Goal: Book appointment/travel/reservation

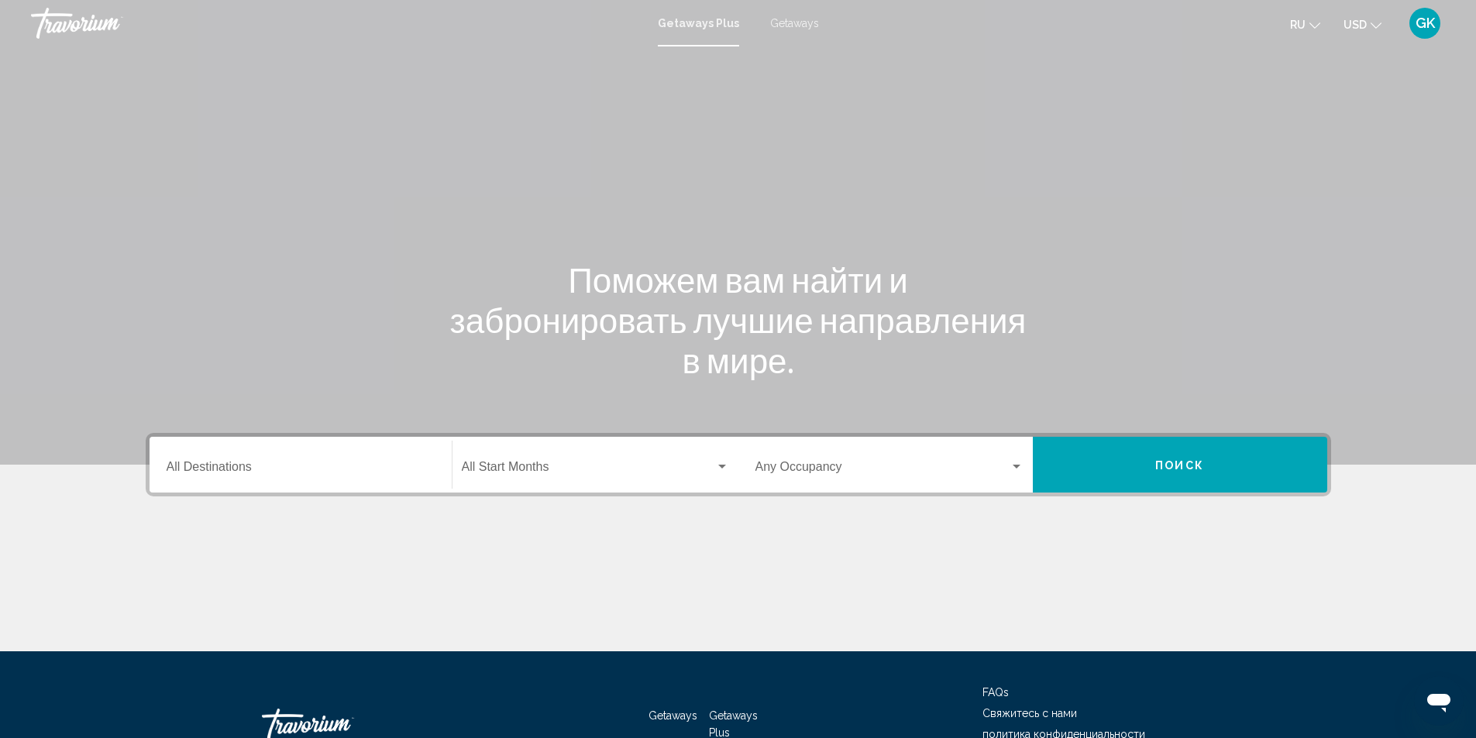
click at [796, 29] on div "Getaways Plus Getaways ru English Español Français Italiano Português русский U…" at bounding box center [738, 23] width 1476 height 33
click at [792, 22] on span "Getaways" at bounding box center [794, 23] width 49 height 12
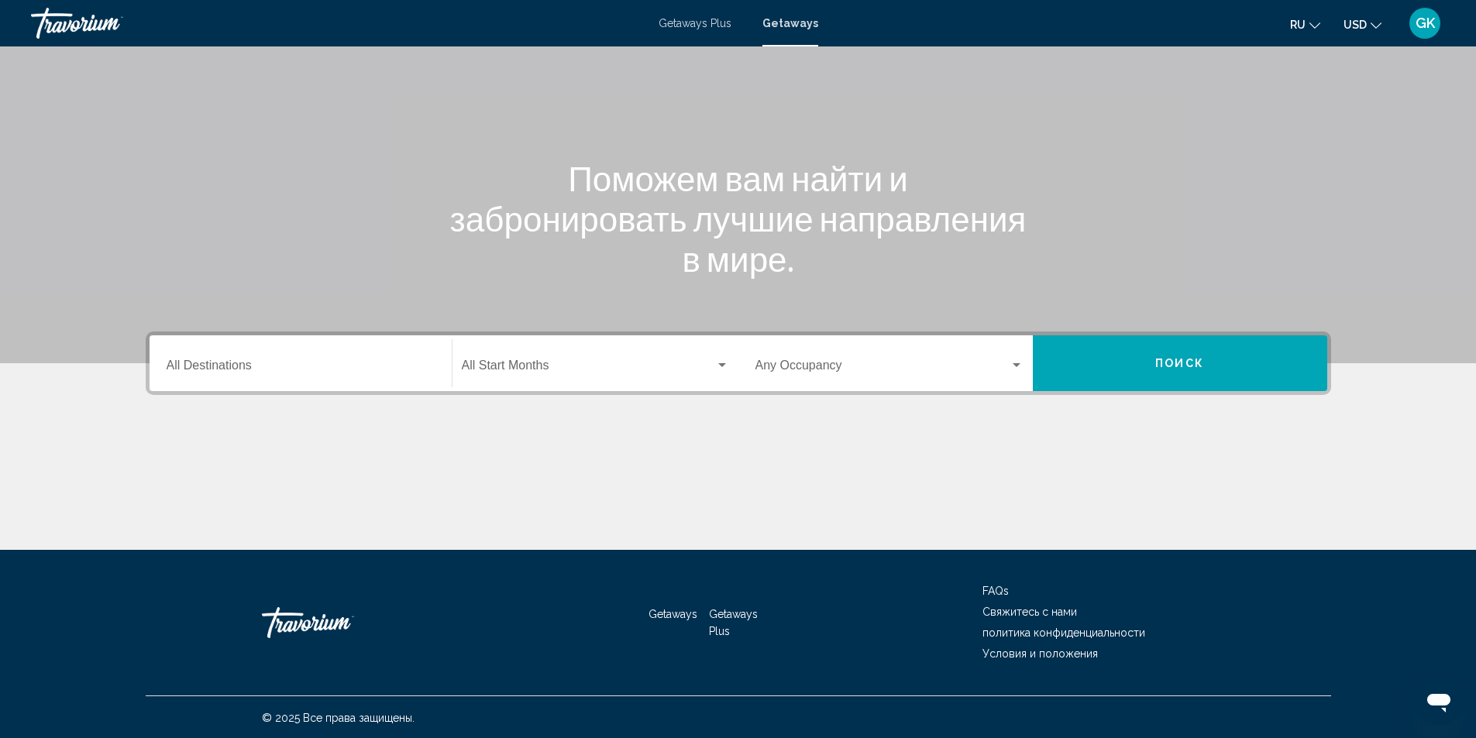
scroll to position [103, 0]
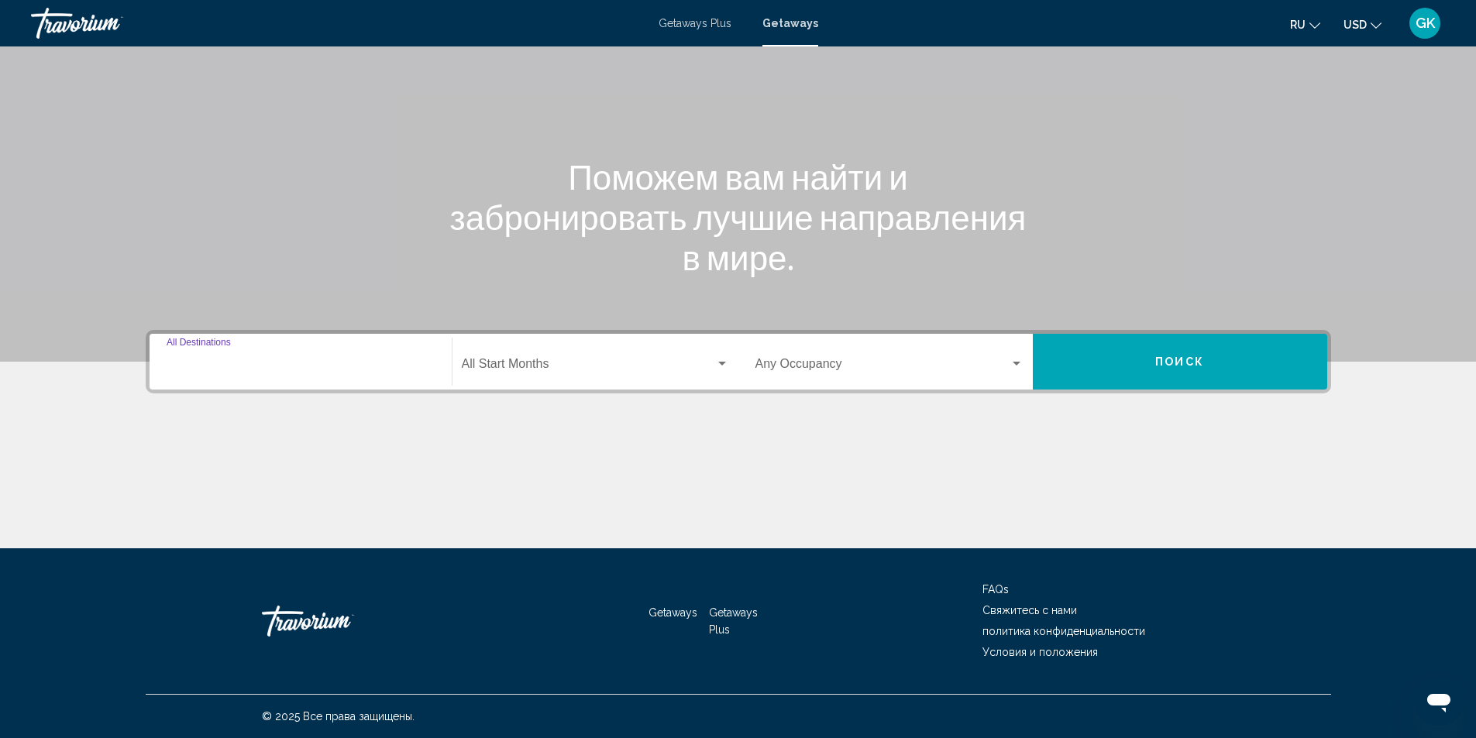
click at [266, 363] on input "Destination All Destinations" at bounding box center [301, 367] width 268 height 14
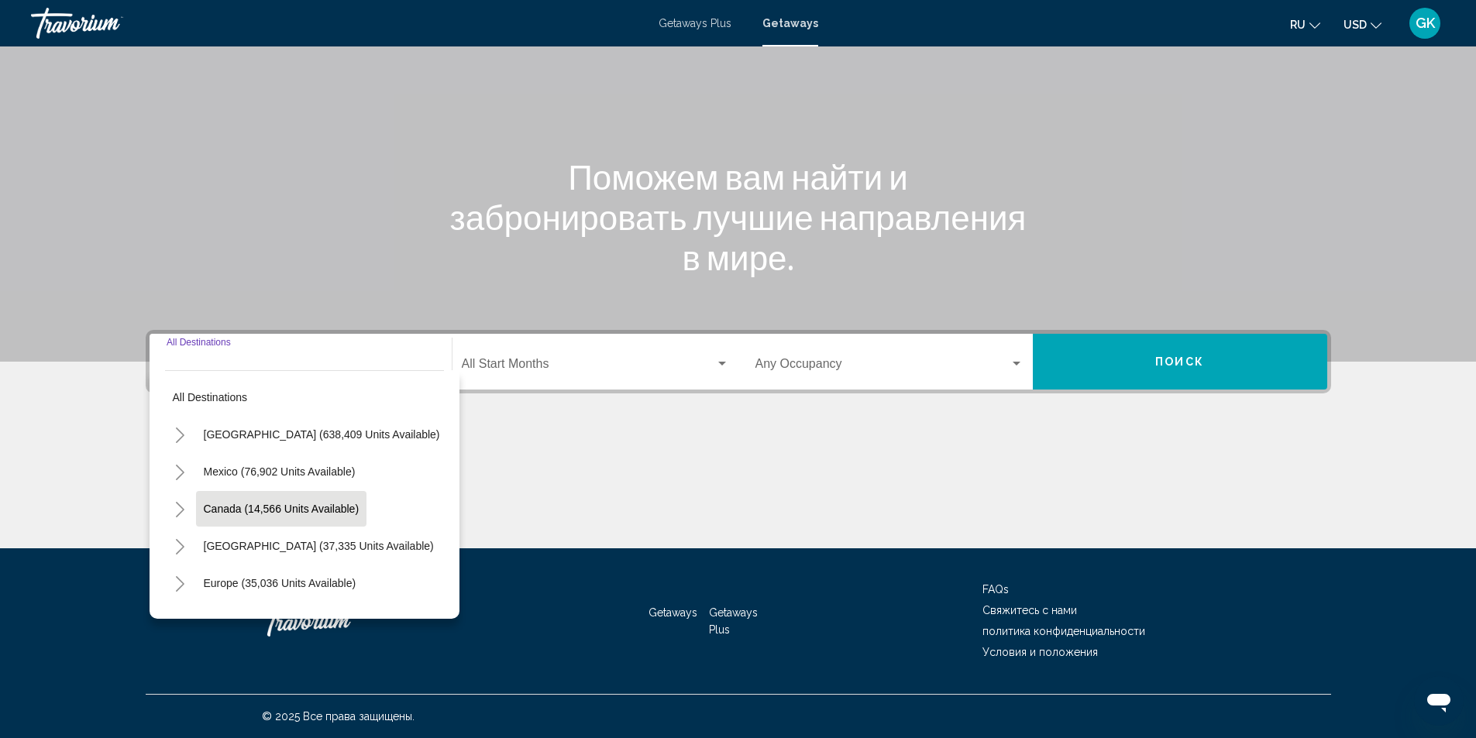
scroll to position [77, 0]
click at [242, 512] on button "Europe (35,036 units available)" at bounding box center [280, 506] width 168 height 36
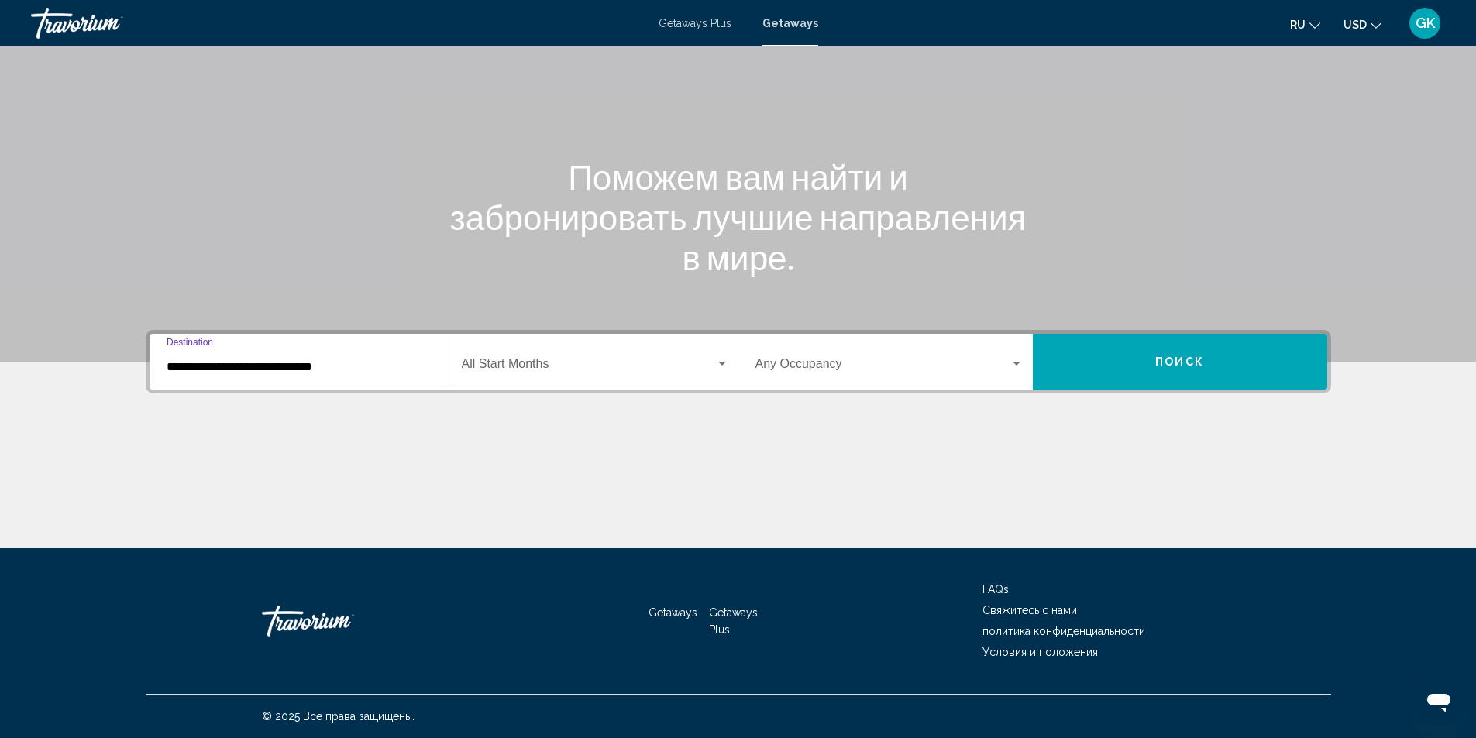
click at [293, 371] on input "**********" at bounding box center [301, 367] width 268 height 14
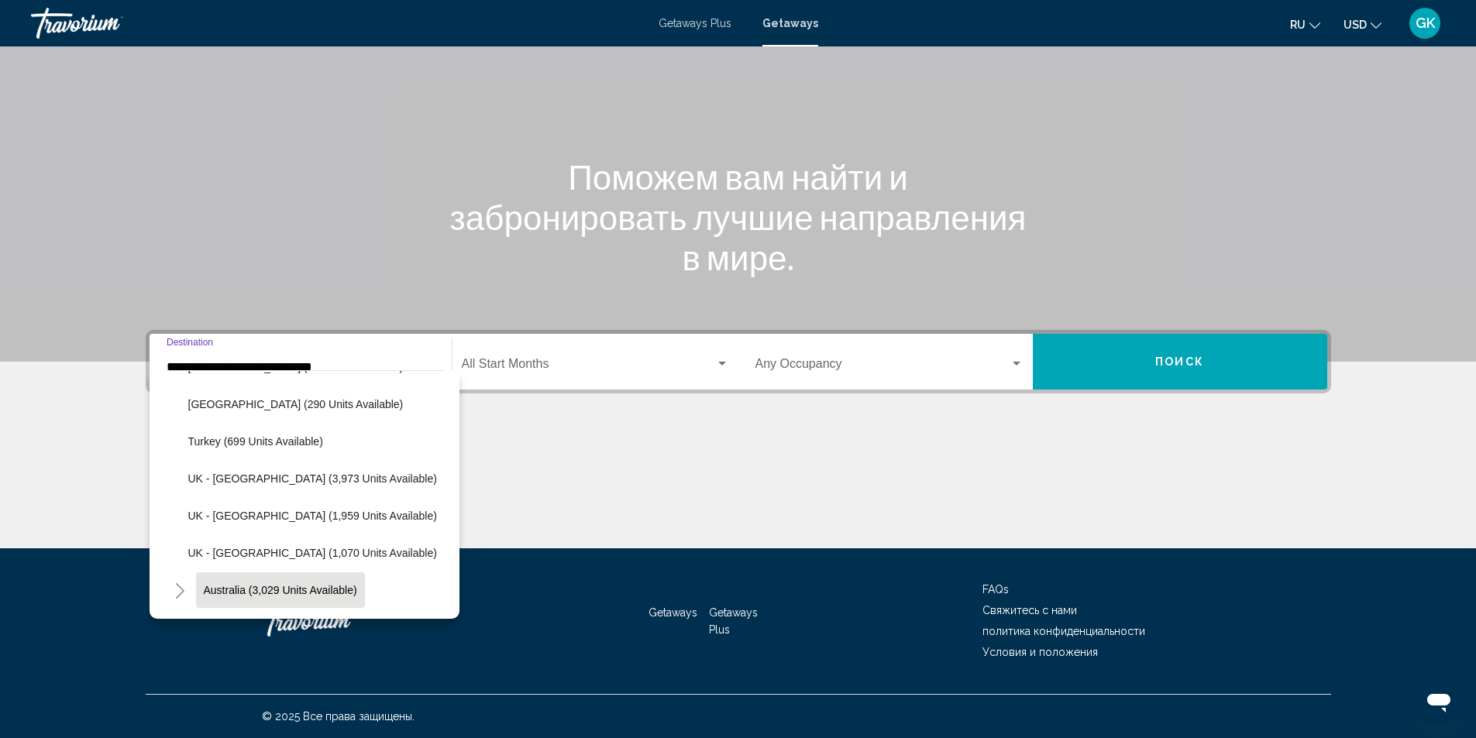
scroll to position [845, 0]
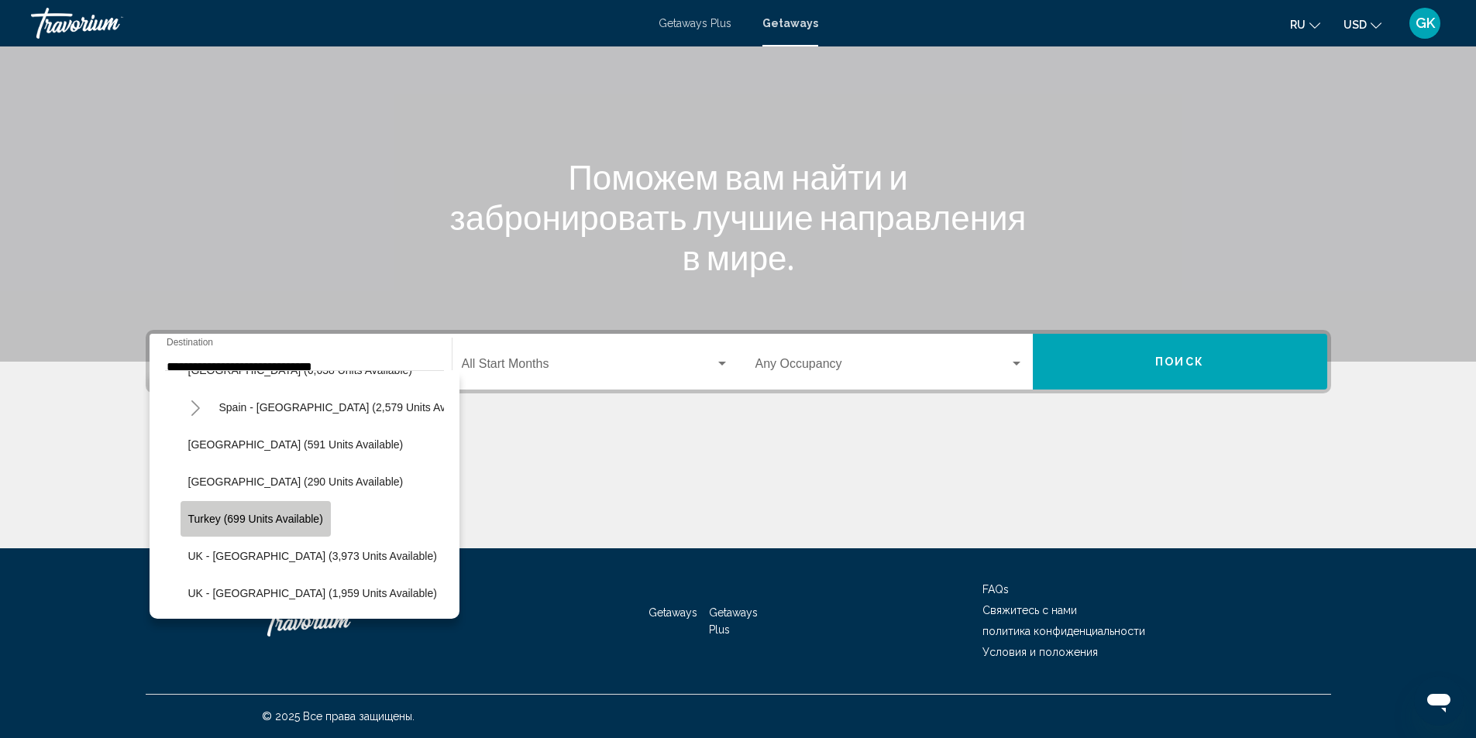
click at [226, 518] on span "Turkey (699 units available)" at bounding box center [255, 519] width 135 height 12
type input "**********"
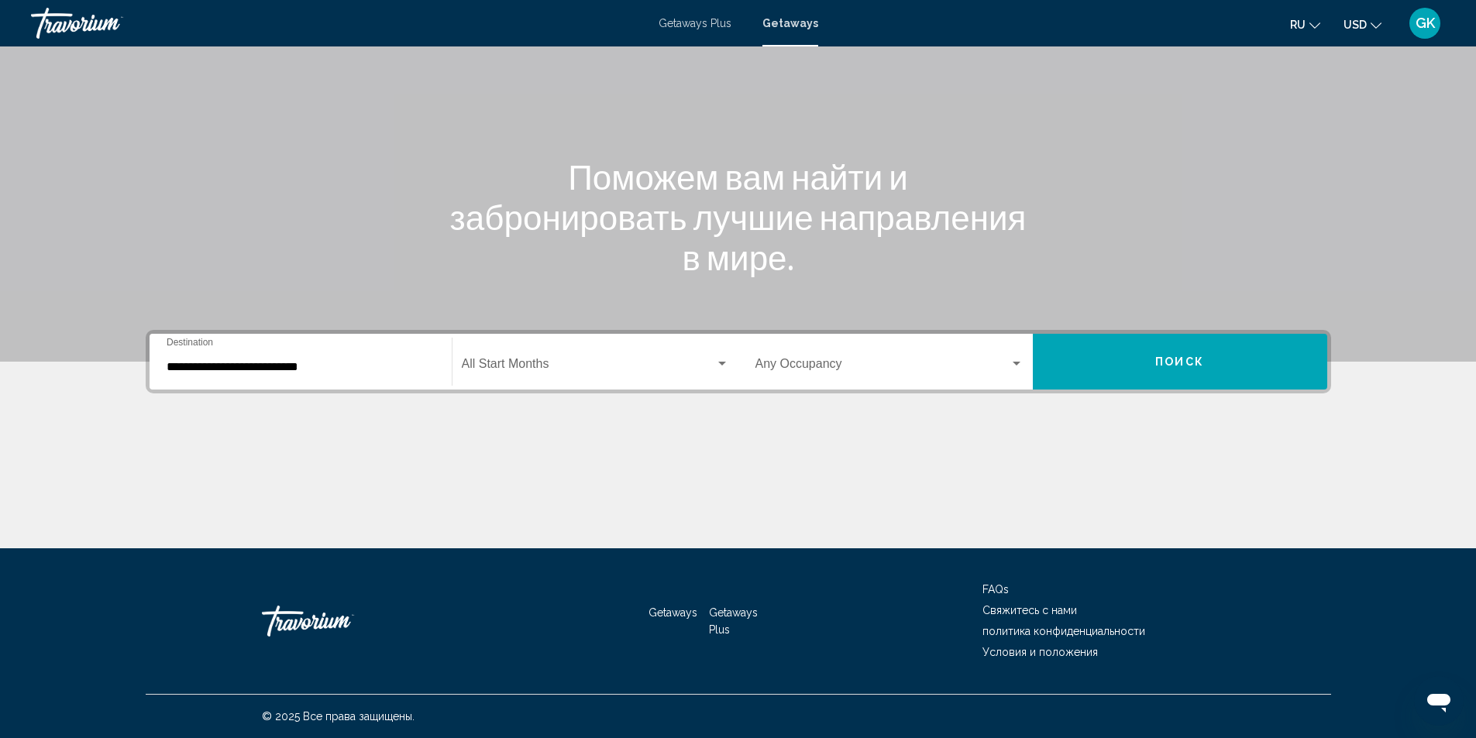
click at [595, 384] on div "Start Month All Start Months" at bounding box center [595, 362] width 267 height 49
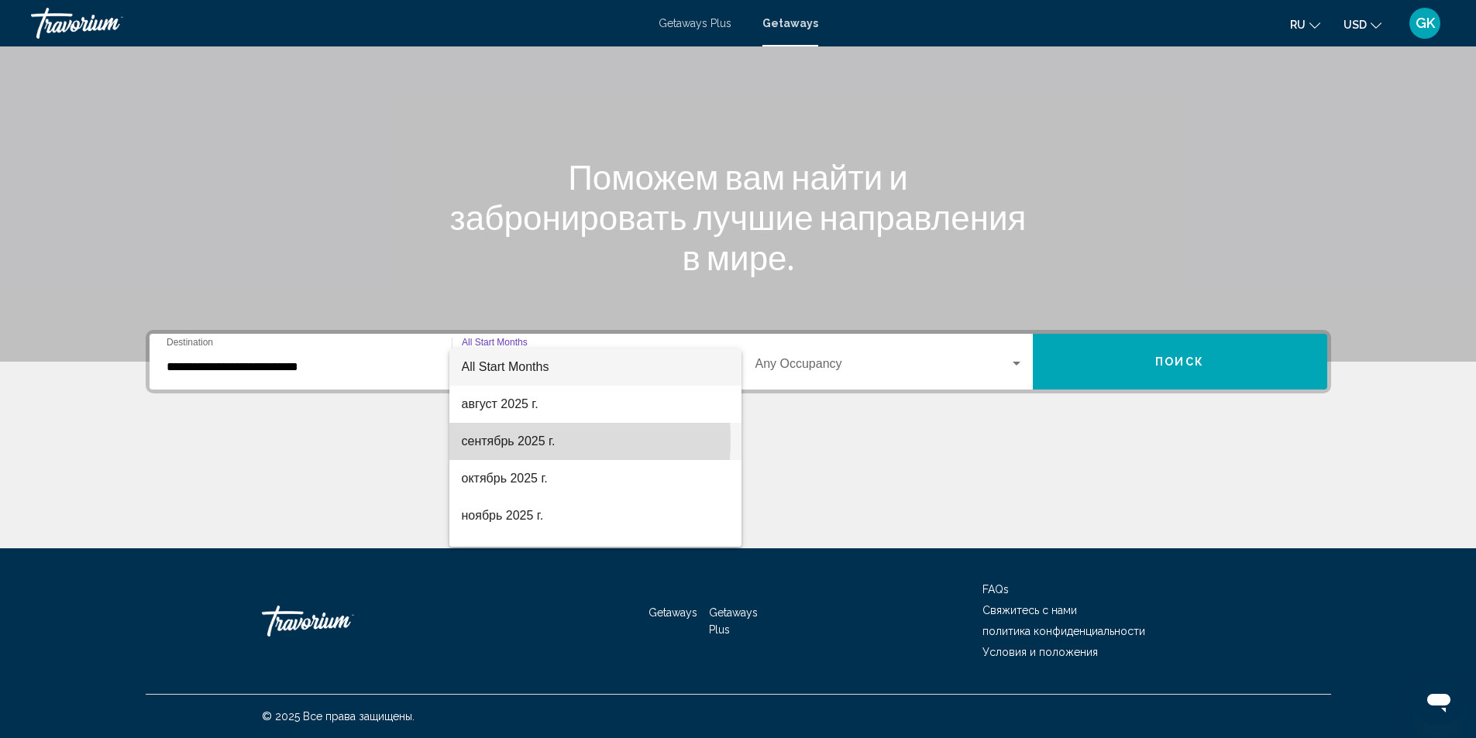
click at [487, 439] on span "сентябрь 2025 г." at bounding box center [595, 441] width 267 height 37
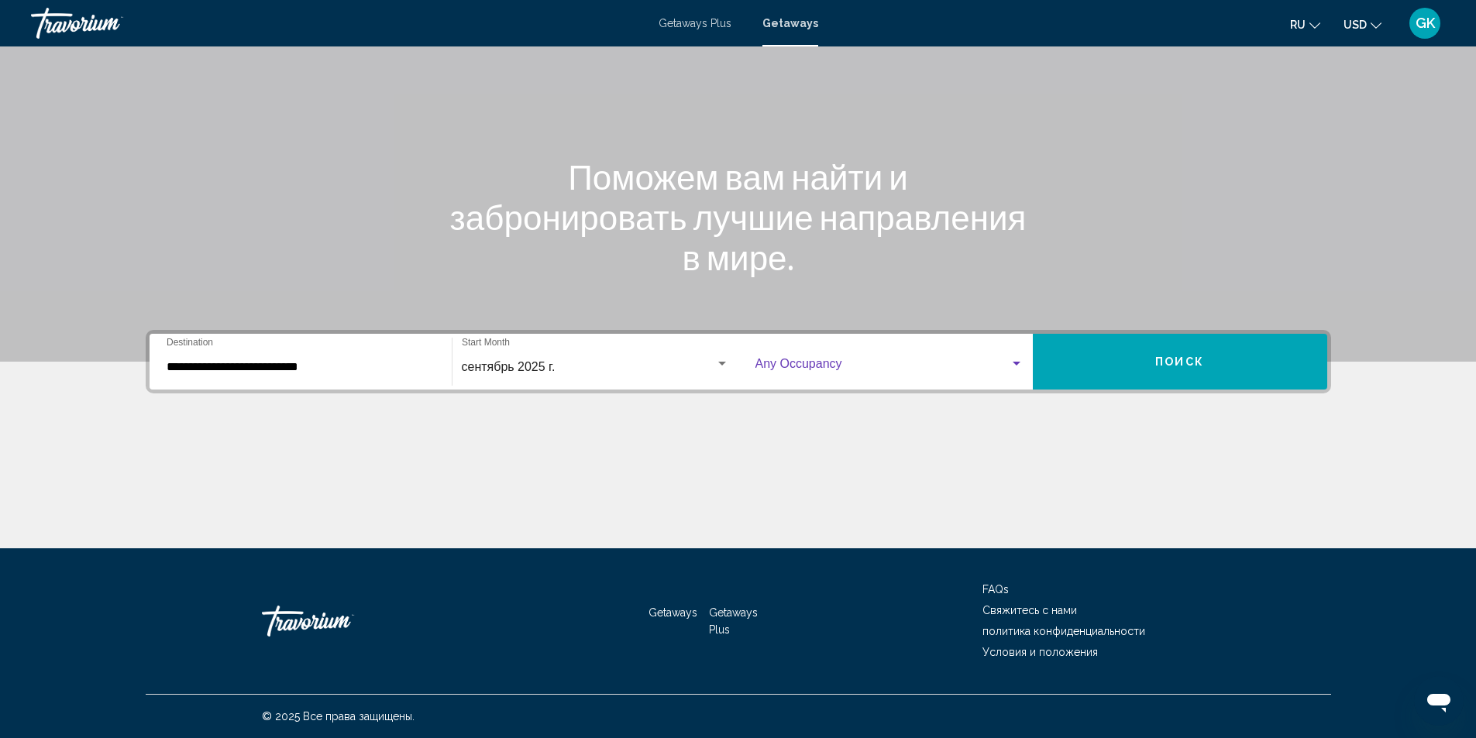
click at [984, 360] on span "Search widget" at bounding box center [882, 367] width 254 height 14
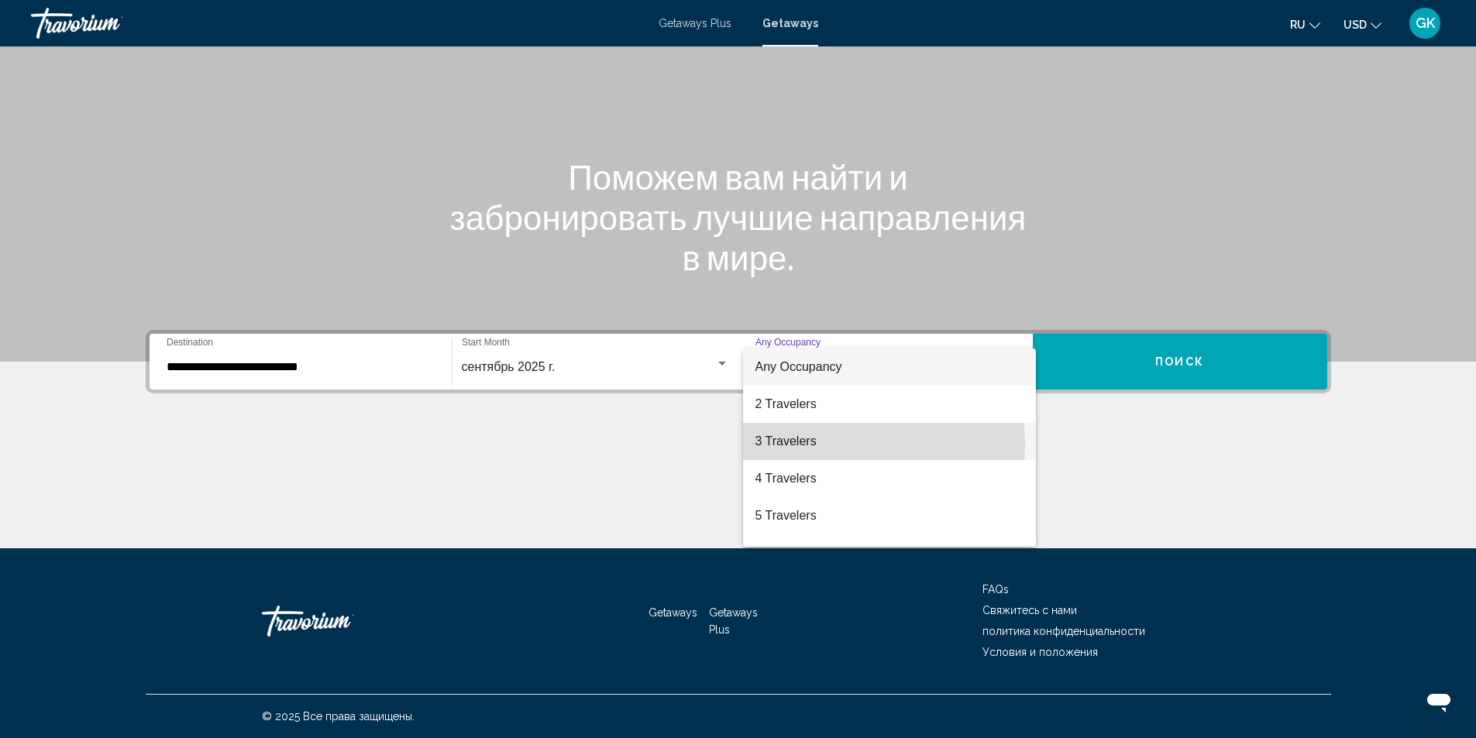
click at [800, 444] on span "3 Travelers" at bounding box center [889, 441] width 268 height 37
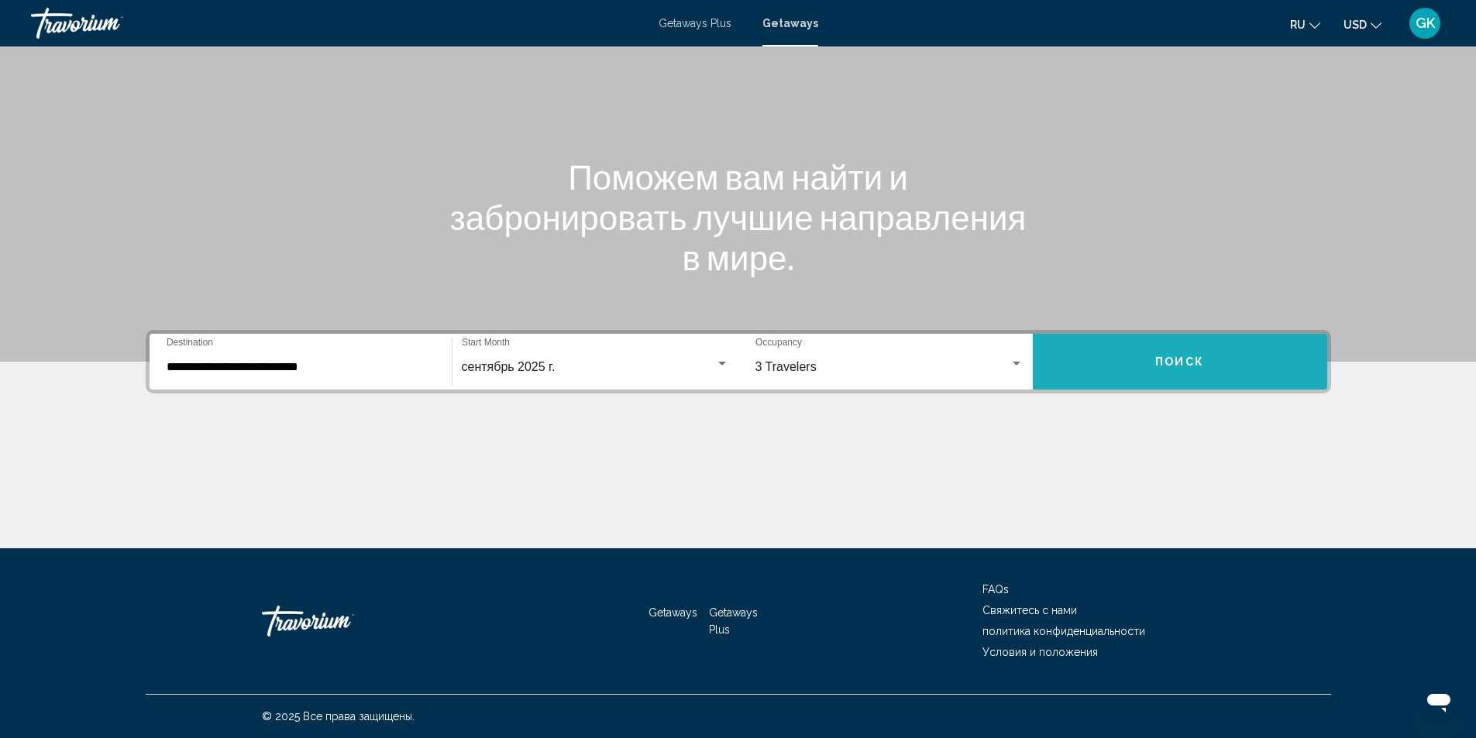
click at [1208, 370] on button "Поиск" at bounding box center [1180, 362] width 294 height 56
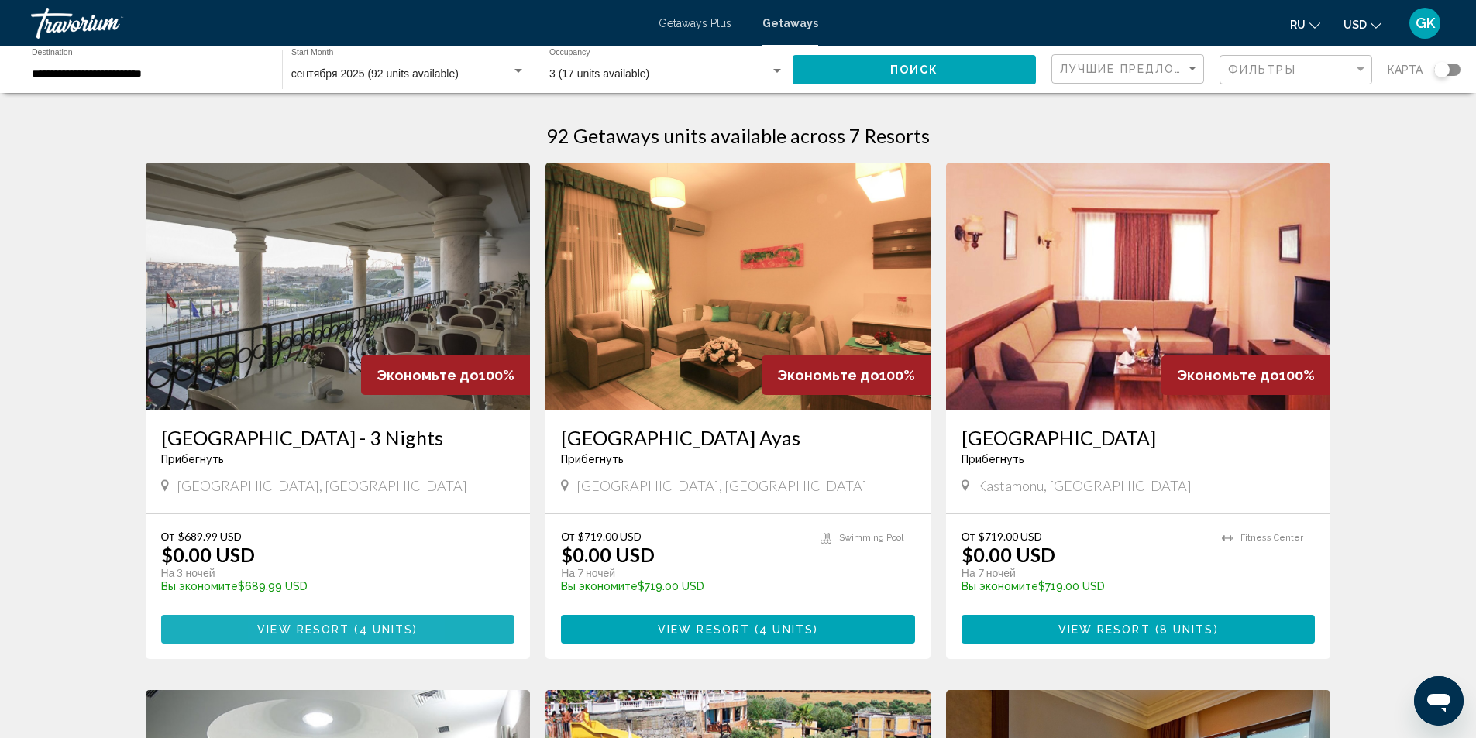
click at [283, 627] on span "View Resort" at bounding box center [303, 630] width 92 height 12
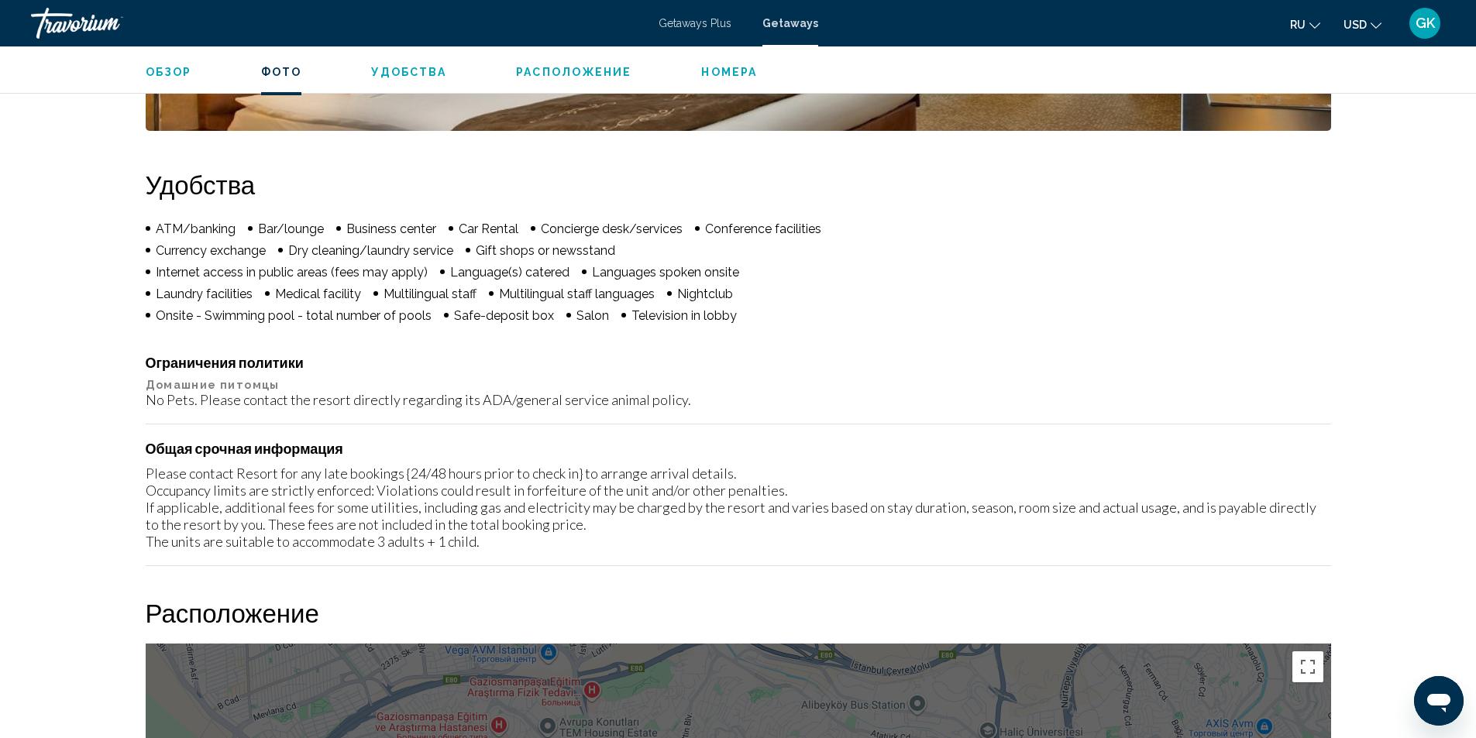
scroll to position [1007, 0]
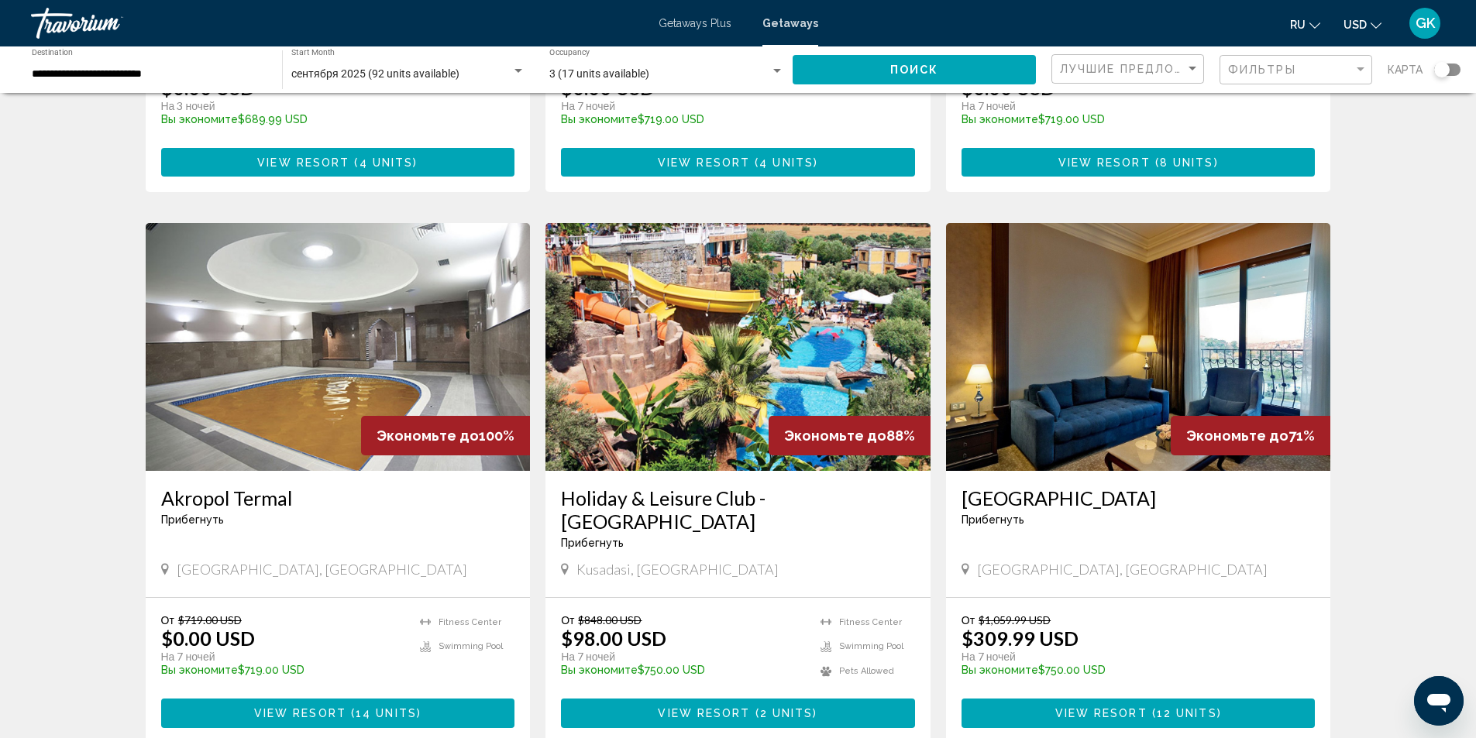
scroll to position [542, 0]
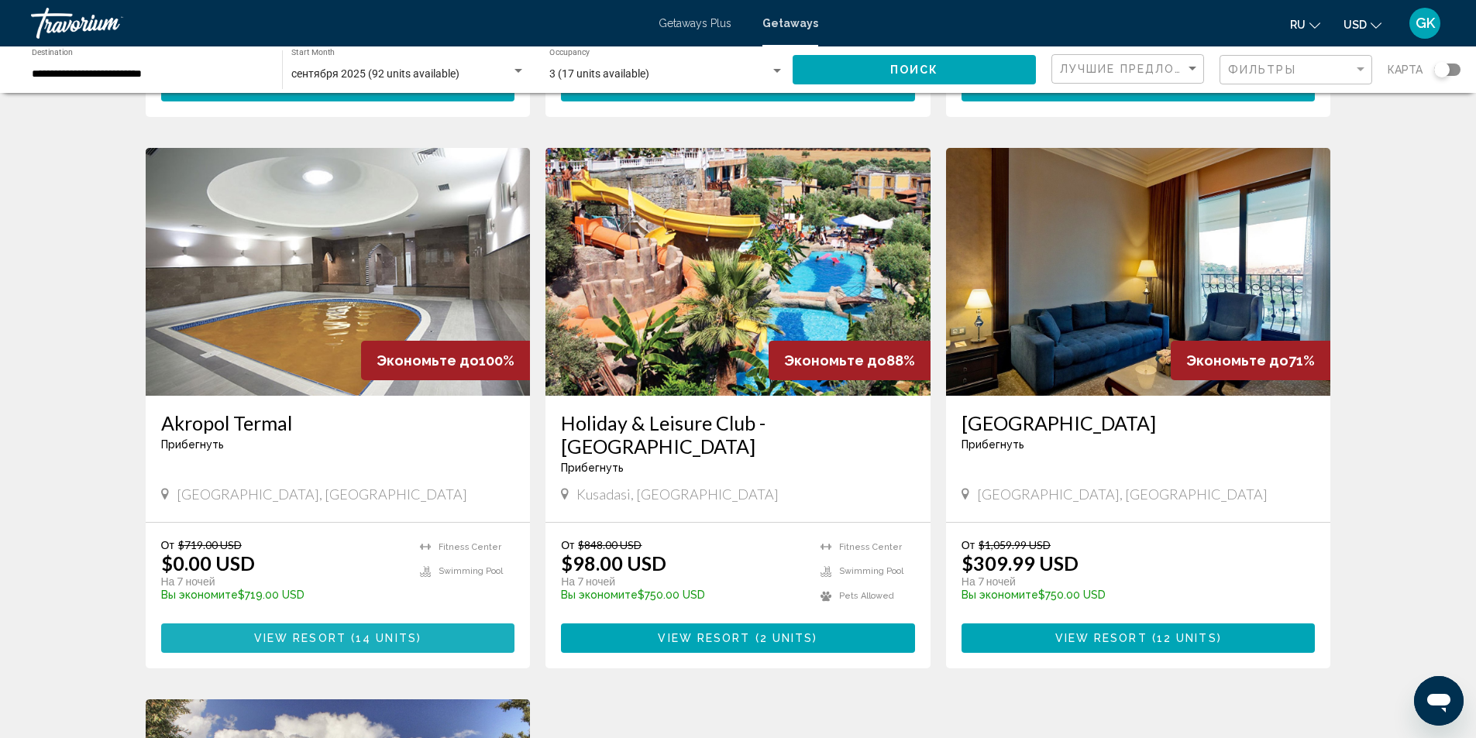
click at [356, 633] on span "14 units" at bounding box center [386, 639] width 61 height 12
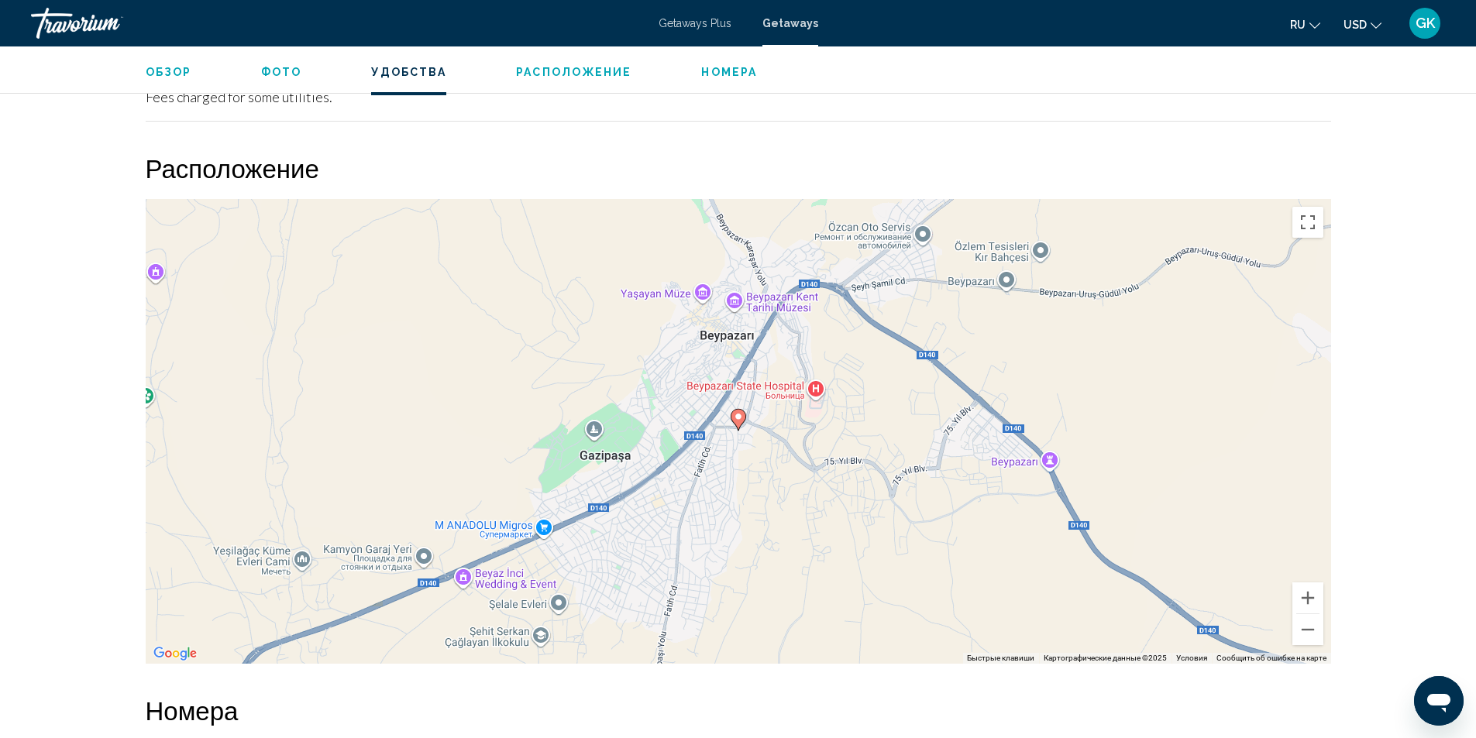
scroll to position [1749, 0]
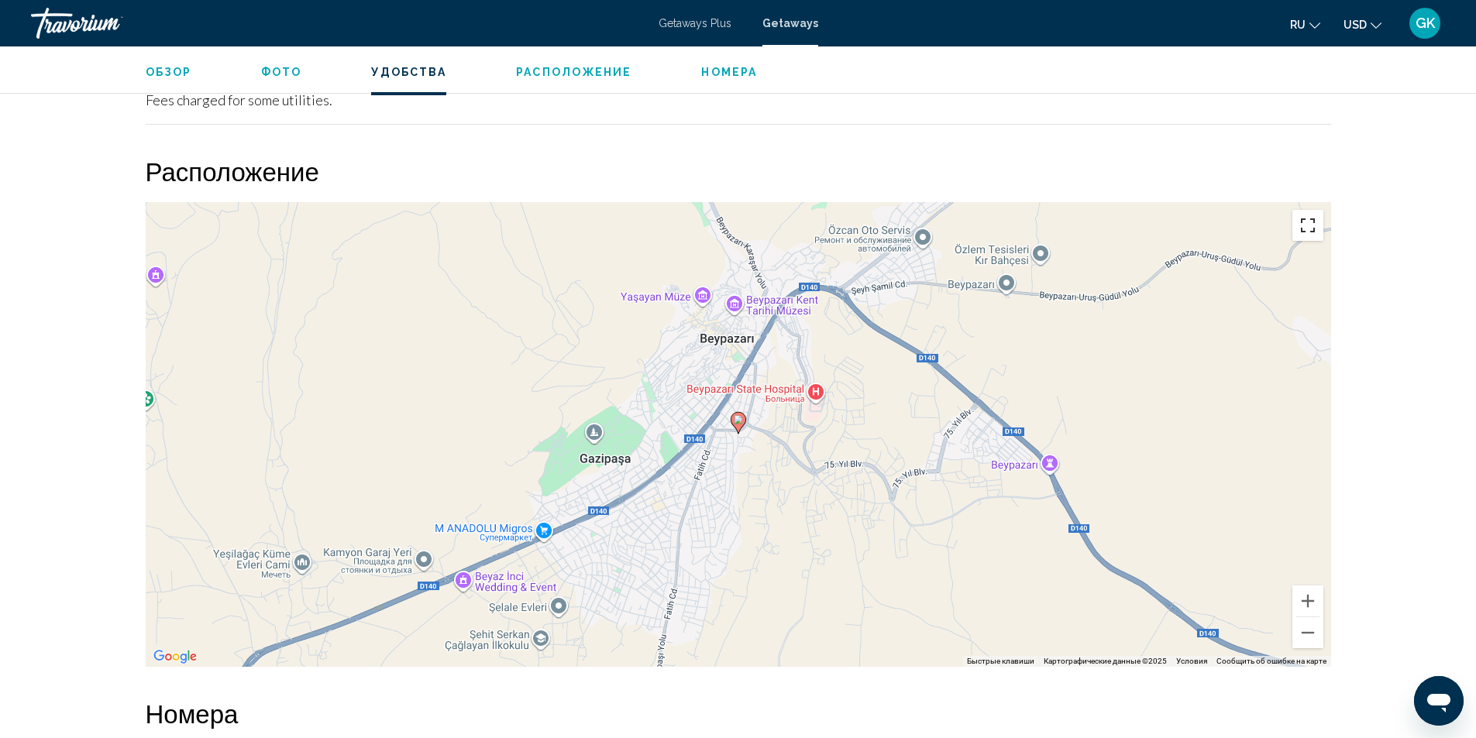
click at [1310, 220] on button "Включить полноэкранный режим" at bounding box center [1307, 225] width 31 height 31
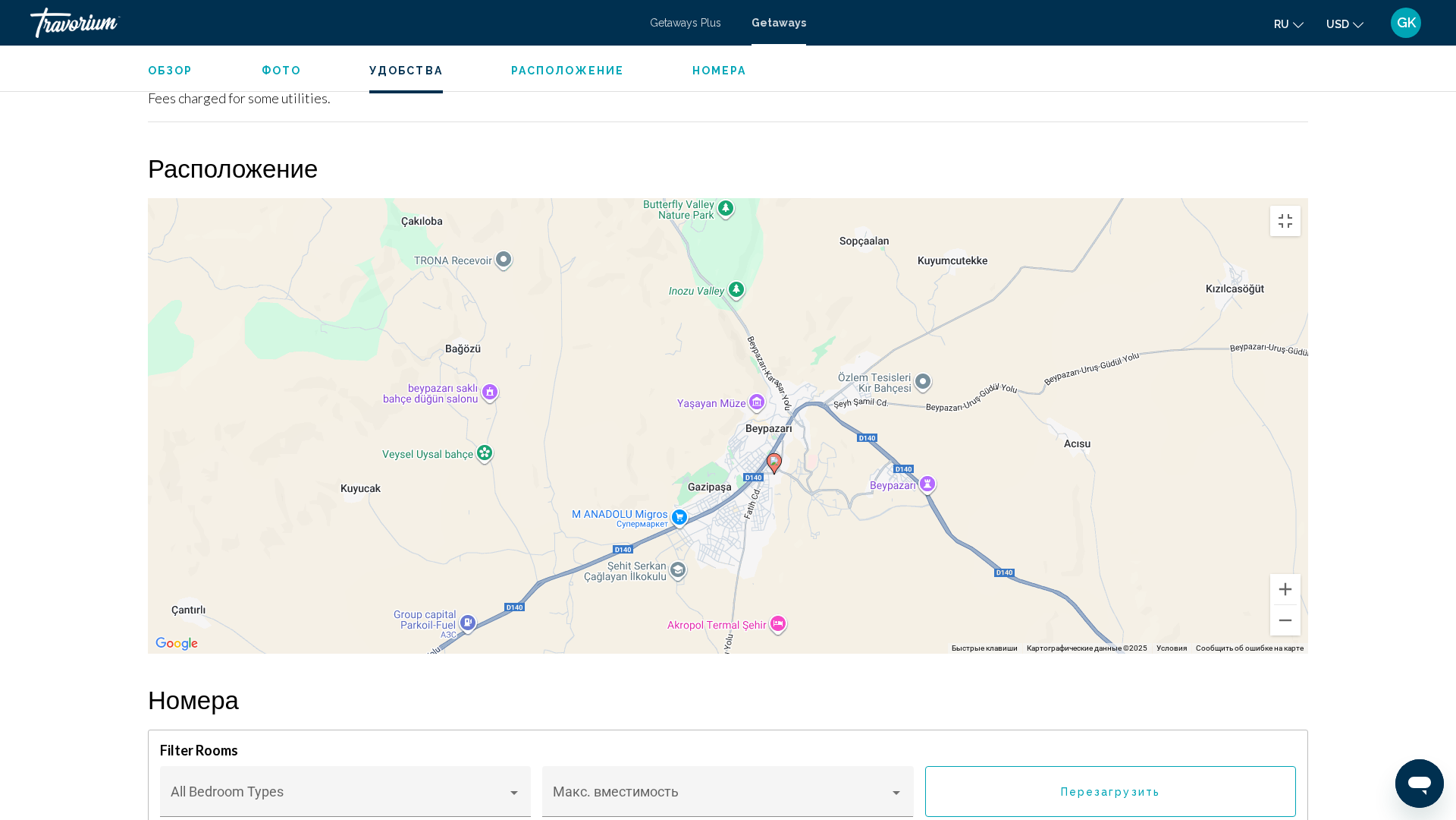
drag, startPoint x: 997, startPoint y: 598, endPoint x: 672, endPoint y: 459, distance: 353.5
click at [675, 463] on div "Чтобы активировать перетаскивание с помощью клавиатуры, нажмите Alt + Ввод. Пос…" at bounding box center [728, 425] width 1160 height 456
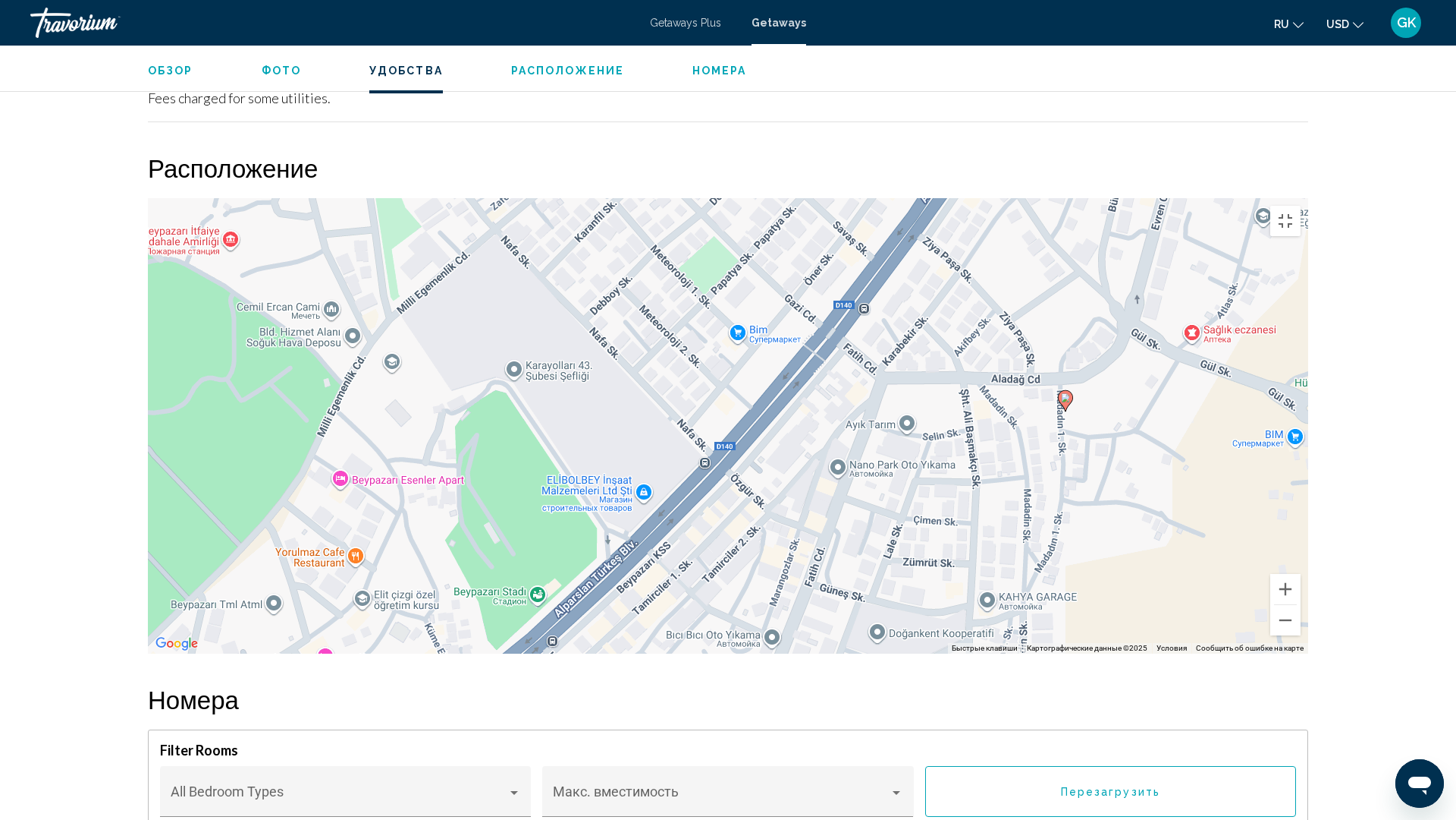
drag, startPoint x: 1219, startPoint y: 581, endPoint x: 844, endPoint y: 606, distance: 375.8
click at [846, 607] on div "Чтобы активировать перетаскивание с помощью клавиатуры, нажмите Alt + Ввод. Пос…" at bounding box center [728, 425] width 1160 height 456
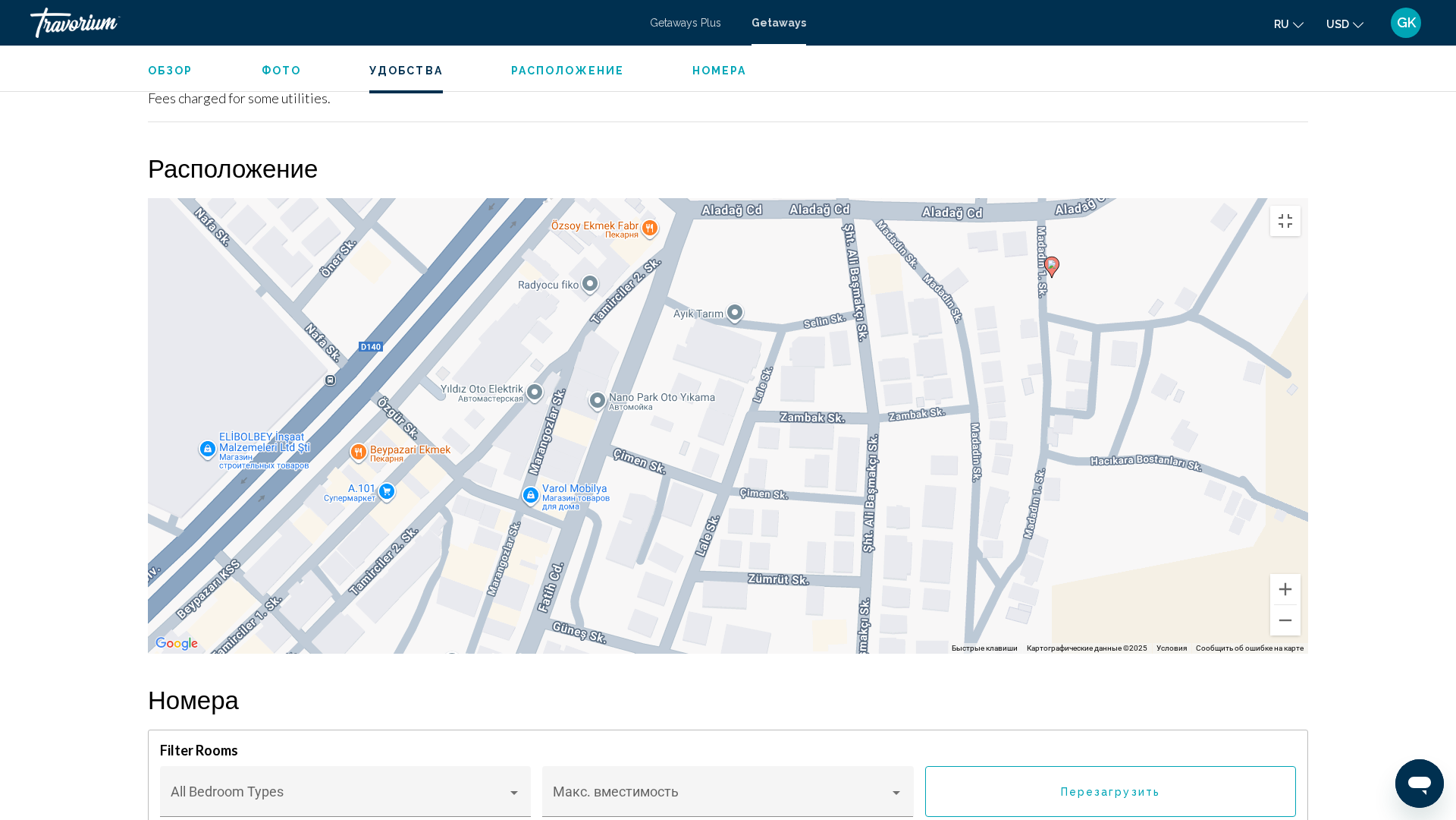
drag, startPoint x: 982, startPoint y: 486, endPoint x: 734, endPoint y: 523, distance: 250.7
click at [734, 523] on div "Чтобы активировать перетаскивание с помощью клавиатуры, нажмите Alt + Ввод. Пос…" at bounding box center [728, 425] width 1160 height 456
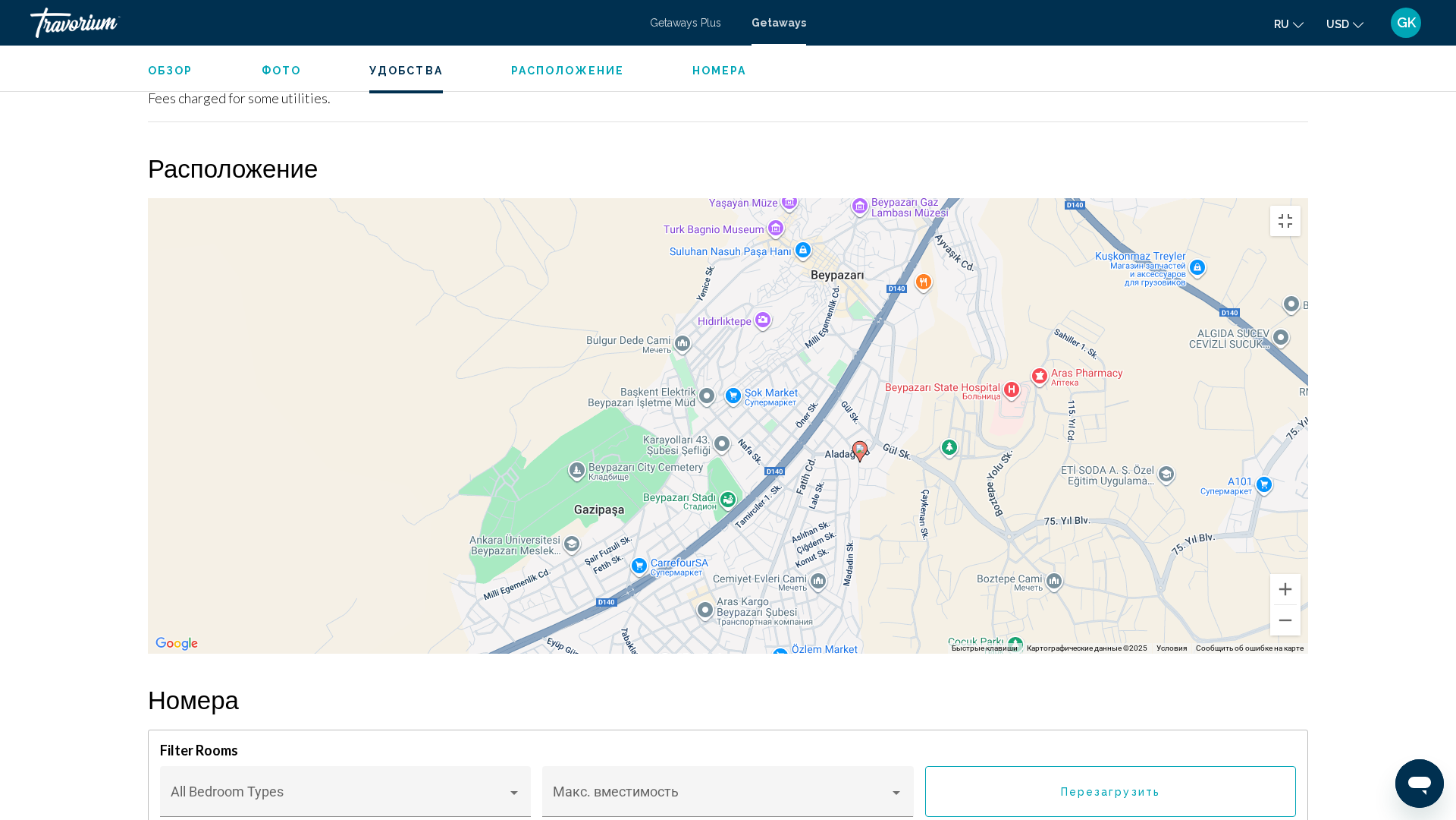
click at [1308, 198] on div "Чтобы активировать перетаскивание с помощью клавиатуры, нажмите Alt + Ввод. Пос…" at bounding box center [728, 425] width 1160 height 456
click at [1301, 206] on button "Включить полноэкранный режим" at bounding box center [1286, 220] width 30 height 30
